Goal: Task Accomplishment & Management: Use online tool/utility

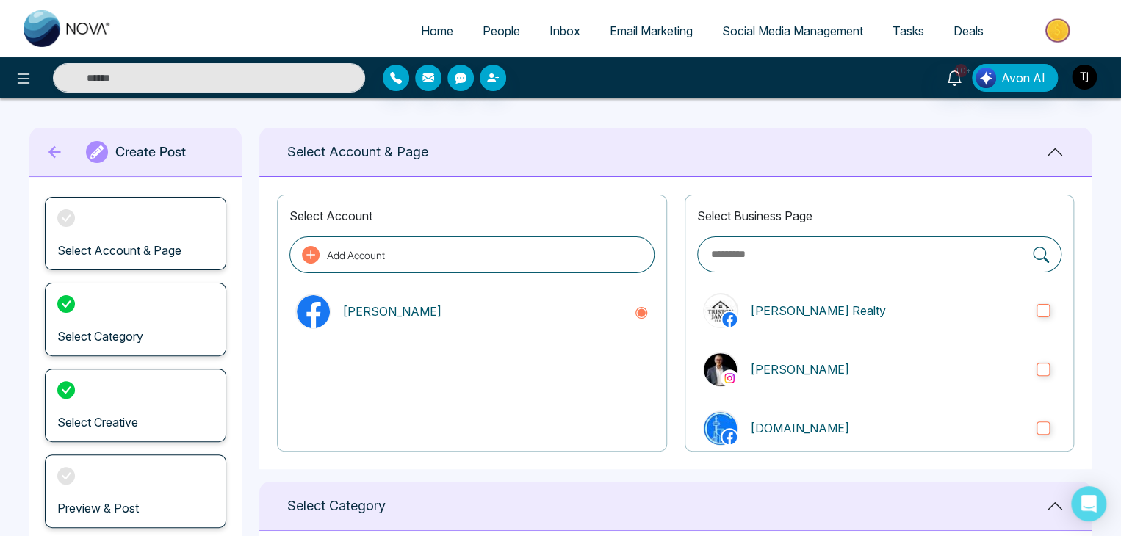
type textarea "**********"
click at [737, 21] on link "Social Media Management" at bounding box center [792, 31] width 170 height 28
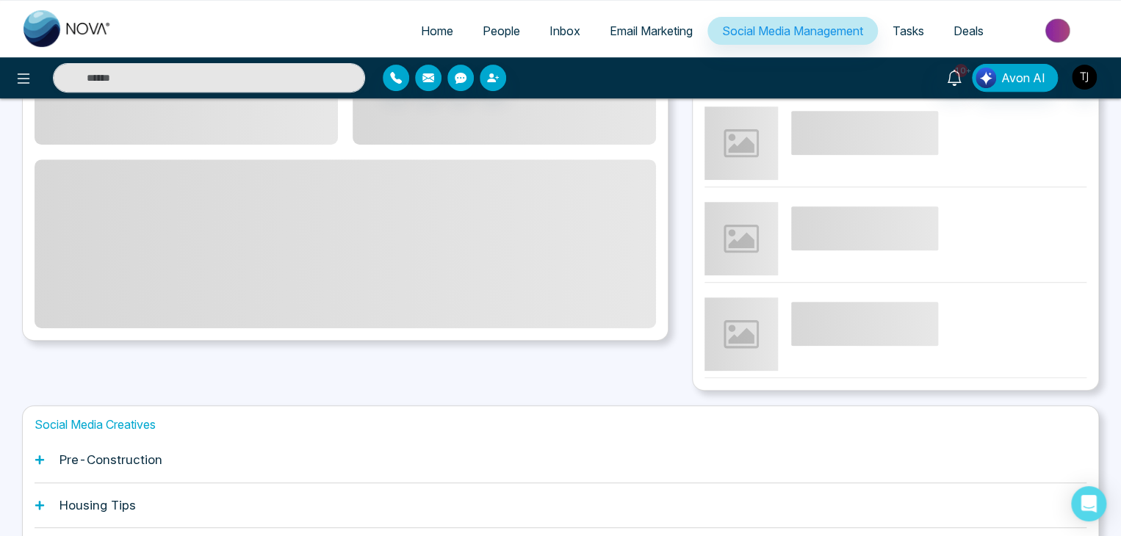
scroll to position [411, 0]
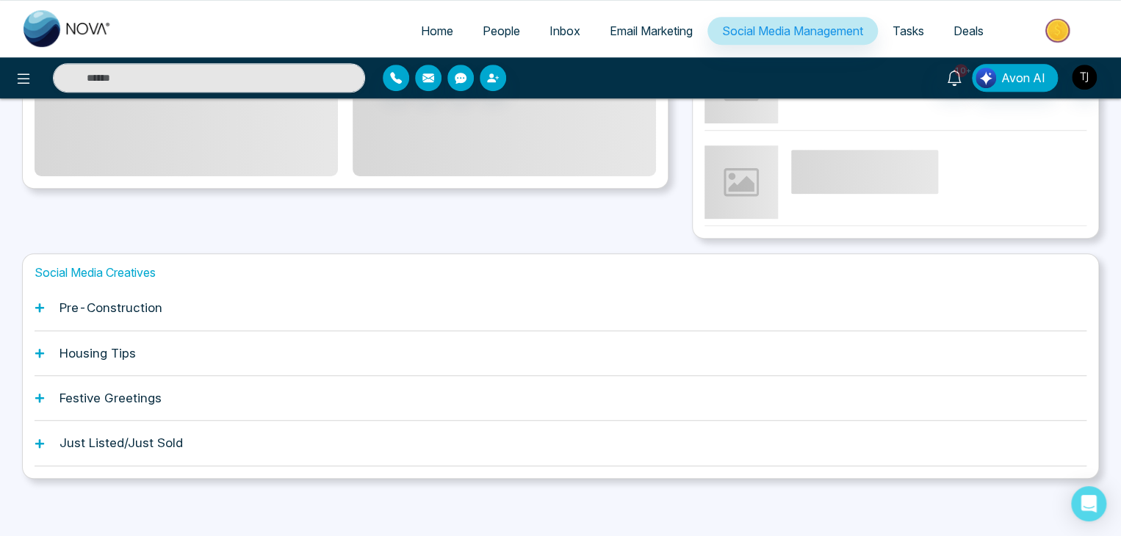
click at [211, 340] on div "Housing Tips" at bounding box center [561, 353] width 1052 height 45
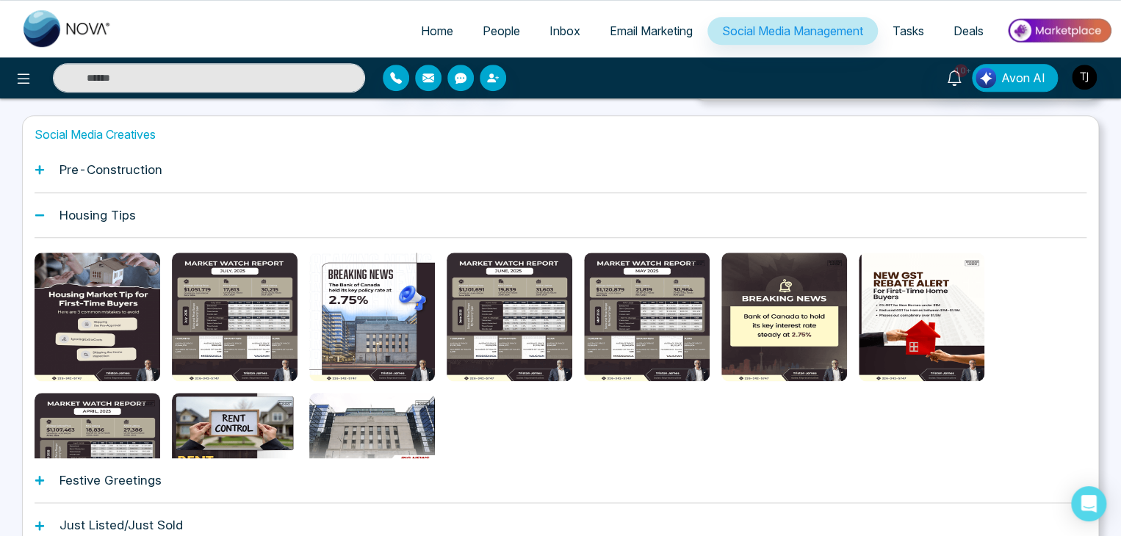
scroll to position [558, 0]
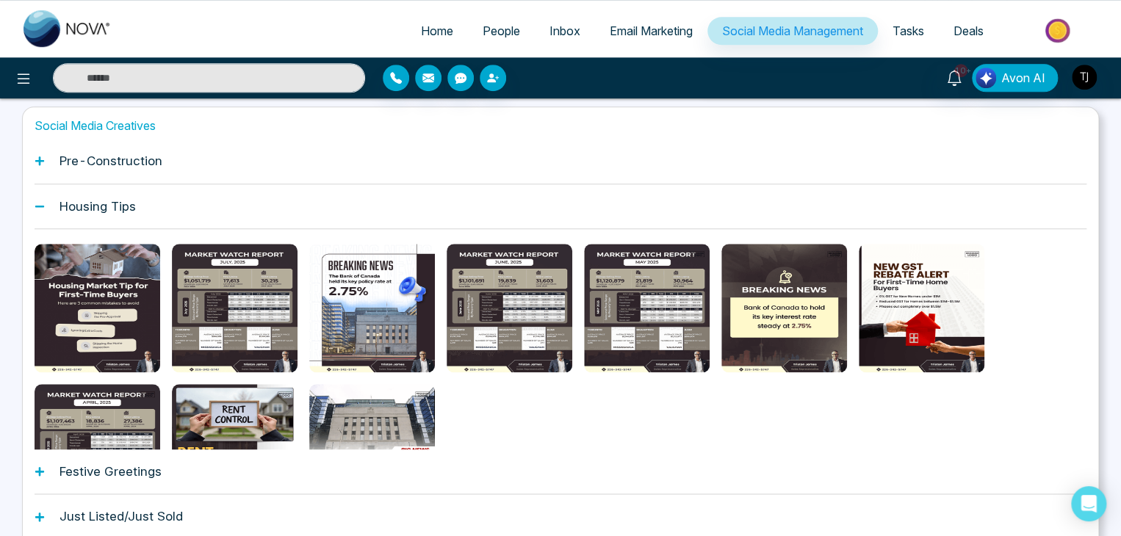
click at [142, 480] on div "Festive Greetings" at bounding box center [561, 472] width 1052 height 45
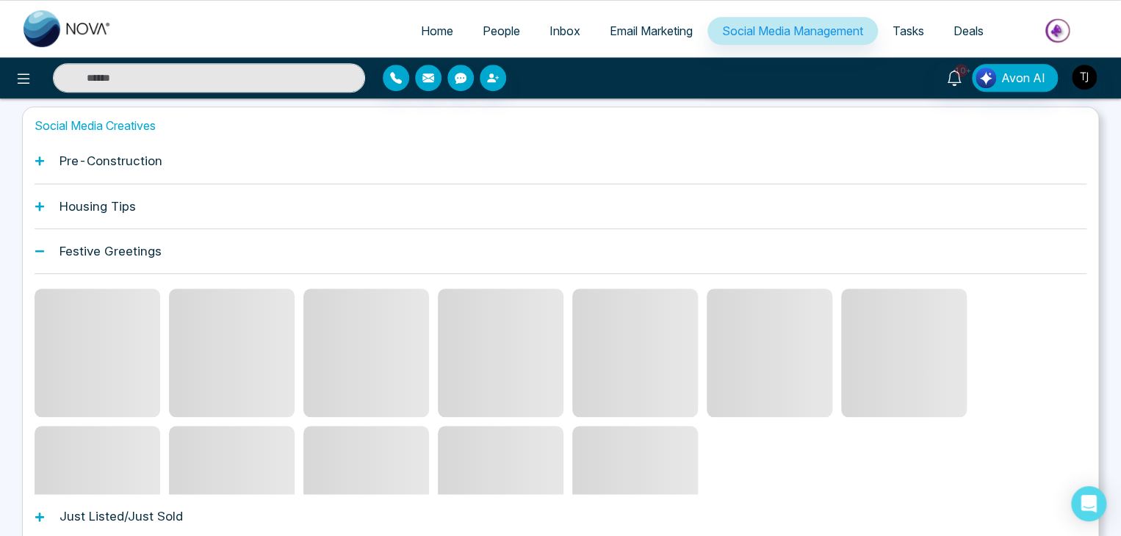
click at [156, 512] on h1 "Just Listed/Just Sold" at bounding box center [120, 516] width 123 height 15
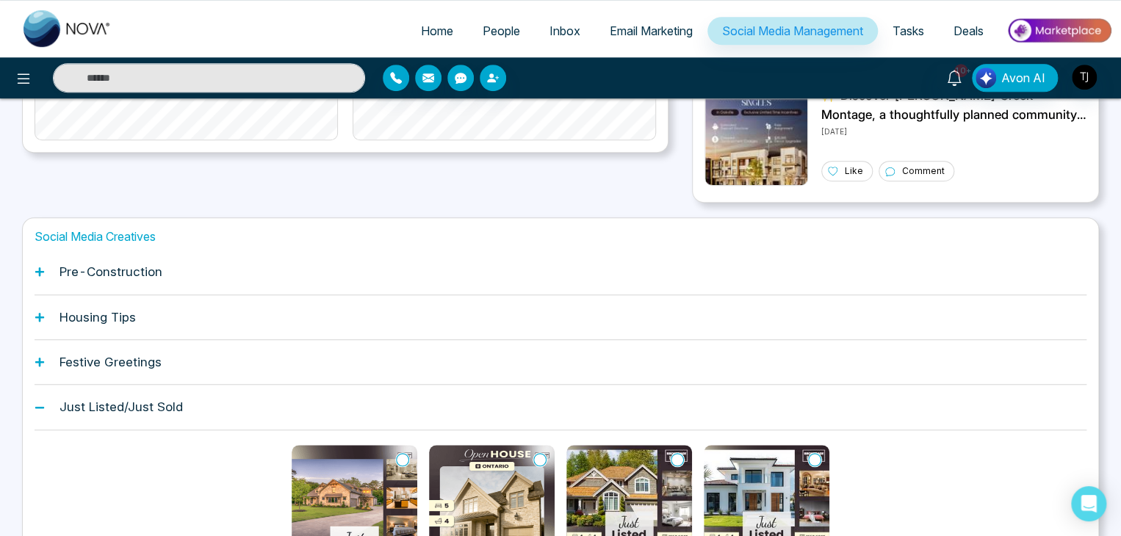
scroll to position [411, 0]
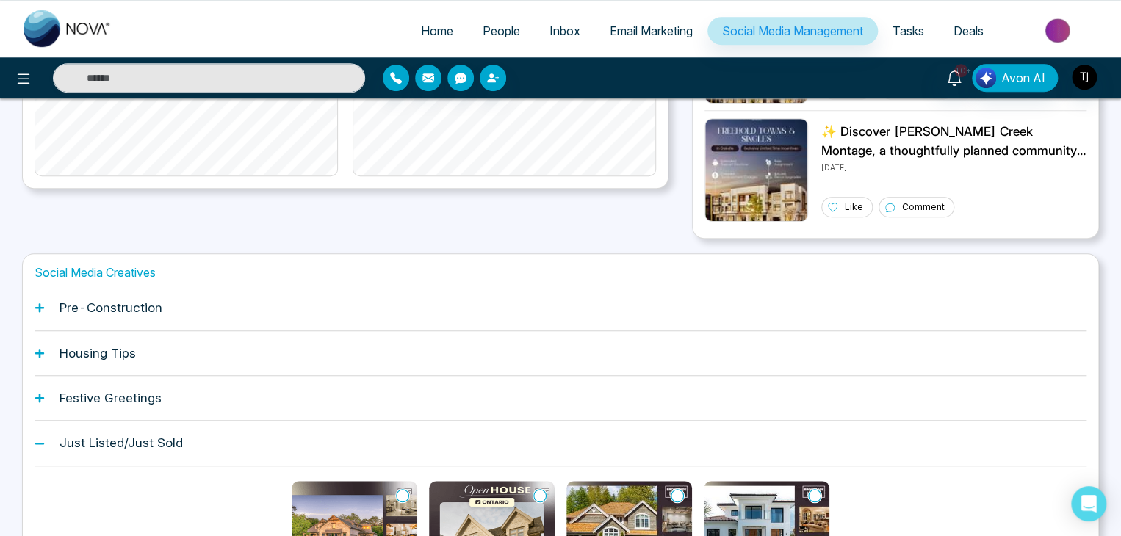
click at [127, 300] on h1 "Pre-Construction" at bounding box center [110, 307] width 103 height 15
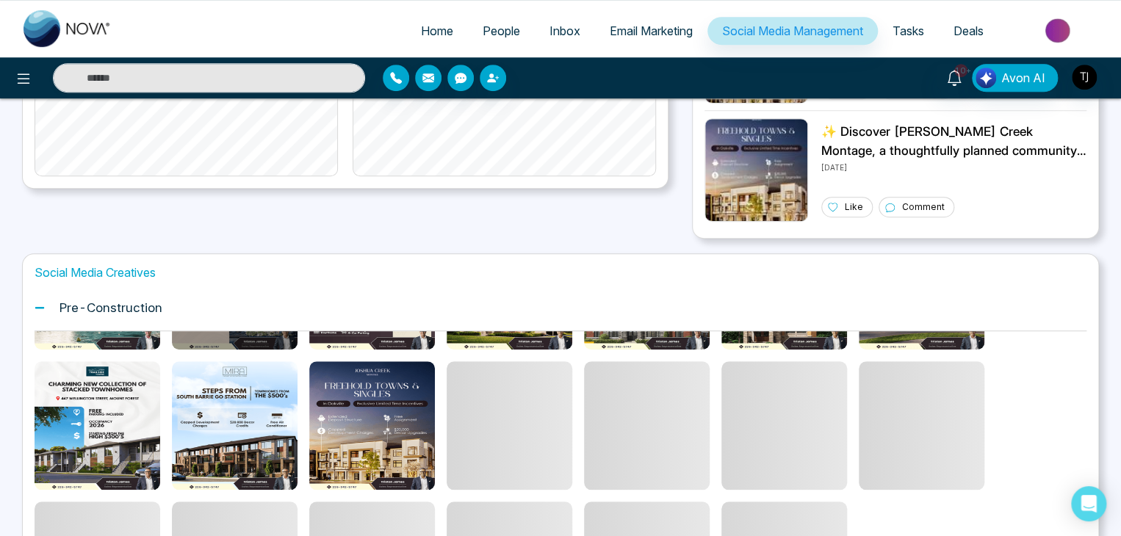
scroll to position [151, 0]
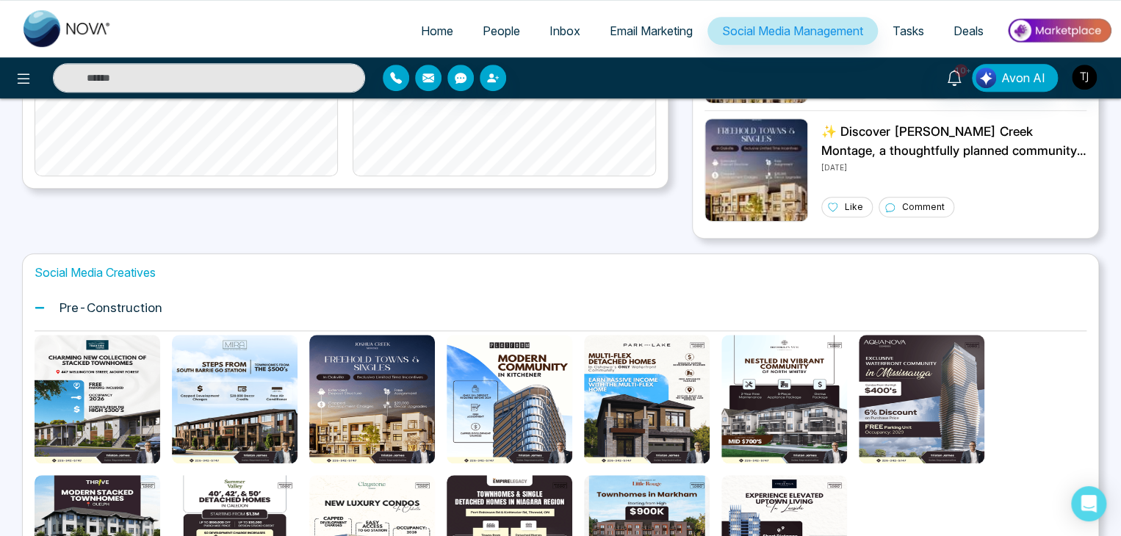
click at [298, 407] on div at bounding box center [561, 399] width 1052 height 409
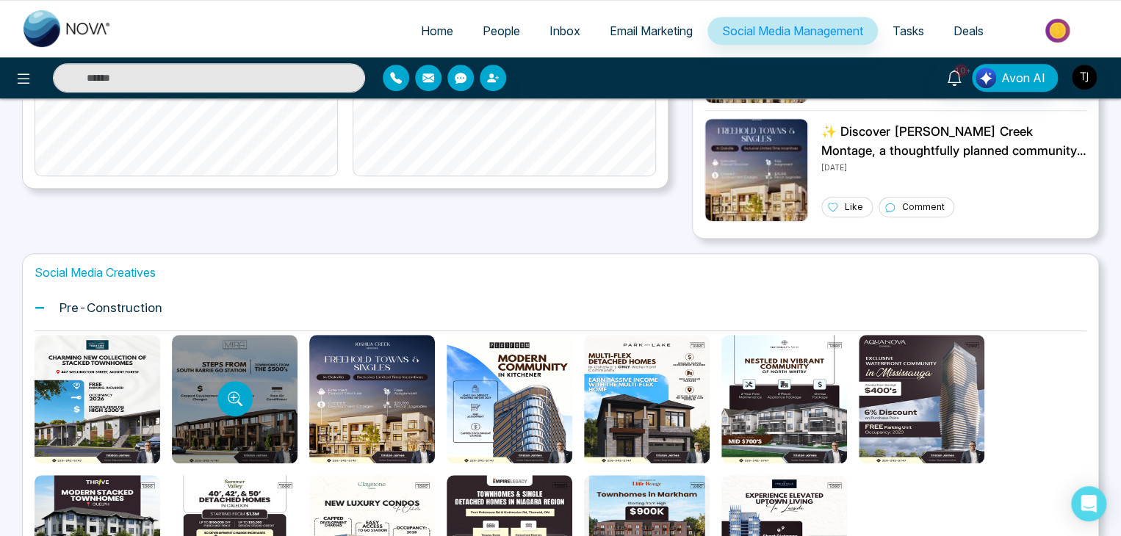
click at [275, 416] on div at bounding box center [235, 399] width 126 height 129
